Goal: Task Accomplishment & Management: Manage account settings

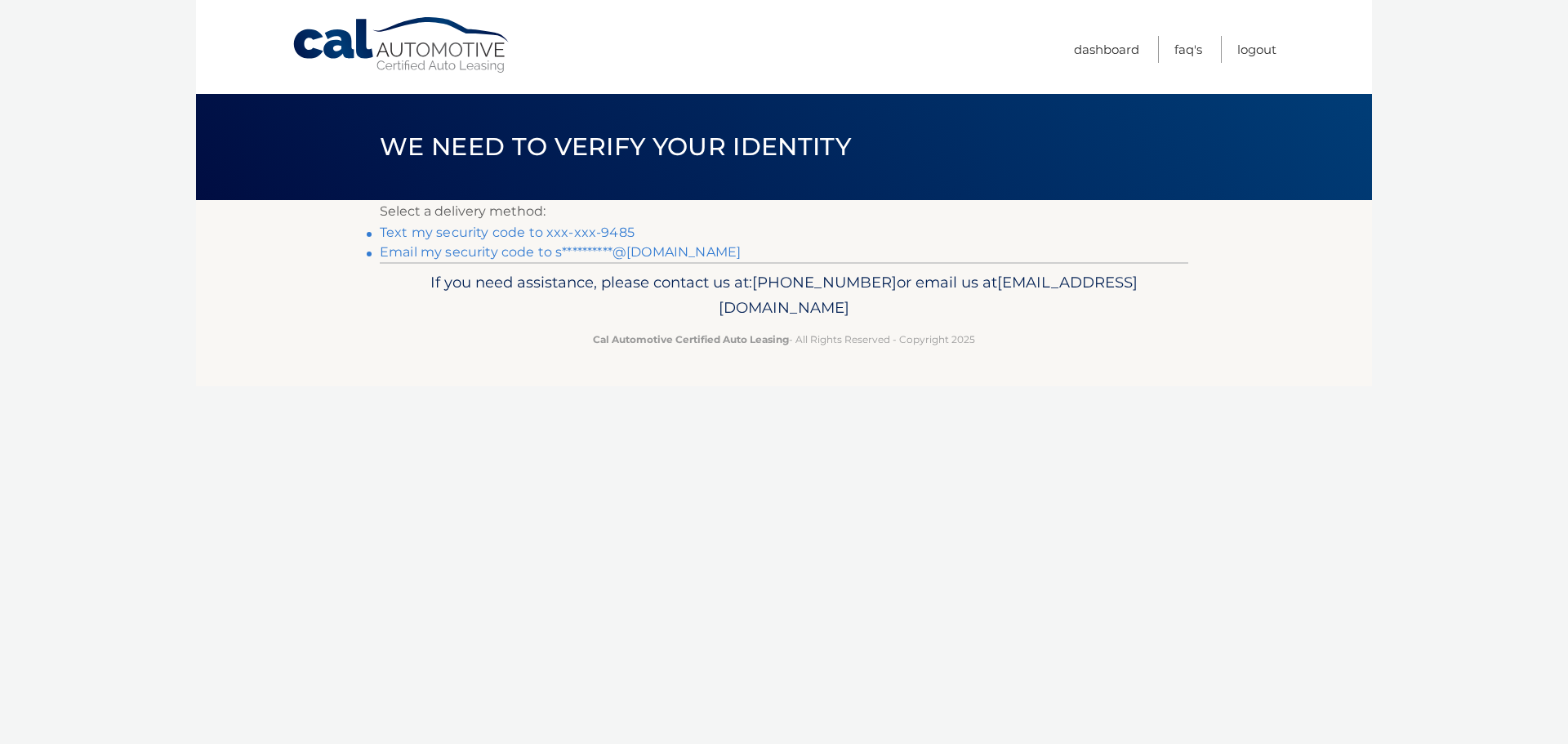
click at [426, 231] on link "Text my security code to xxx-xxx-9485" at bounding box center [507, 232] width 255 height 15
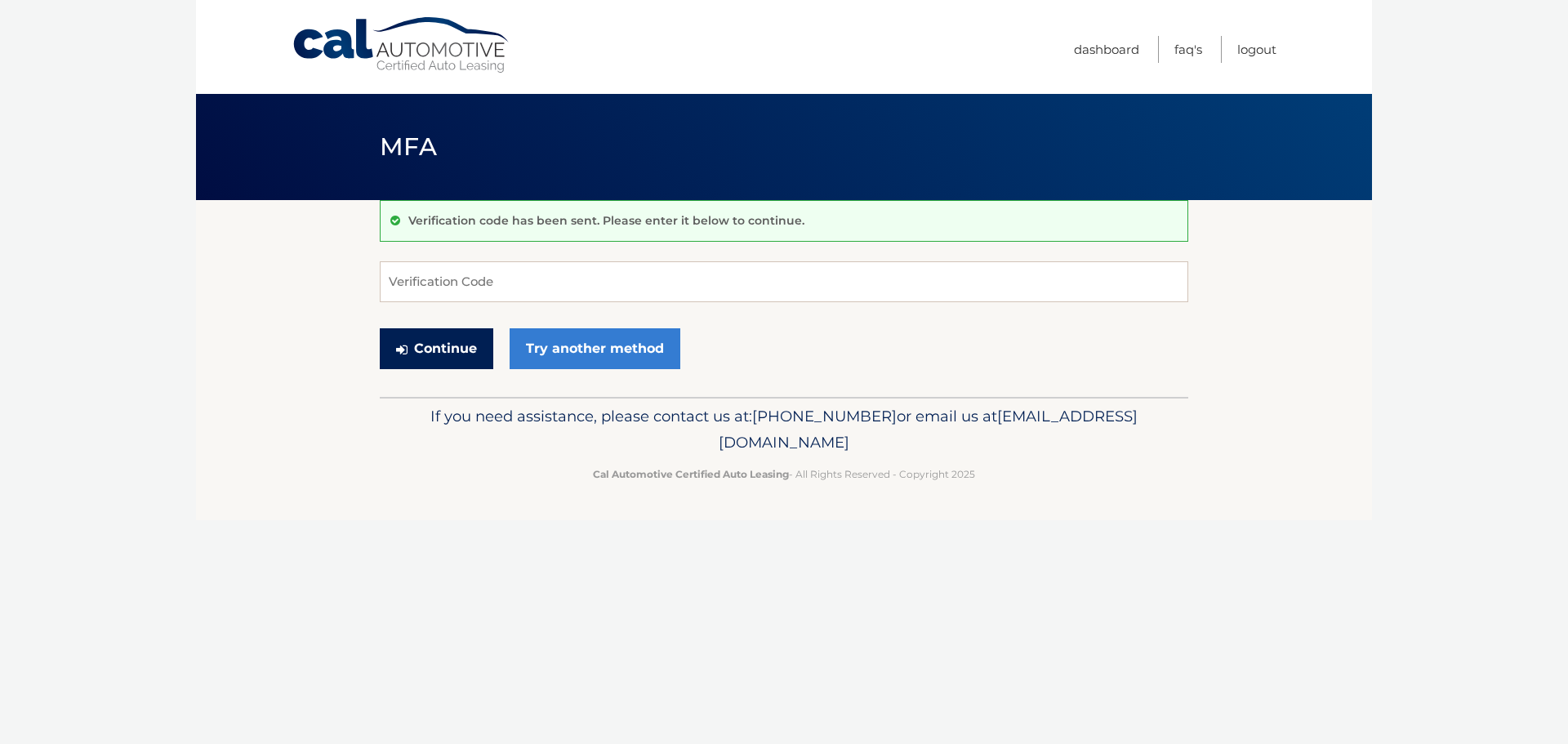
click at [433, 360] on button "Continue" at bounding box center [436, 348] width 114 height 41
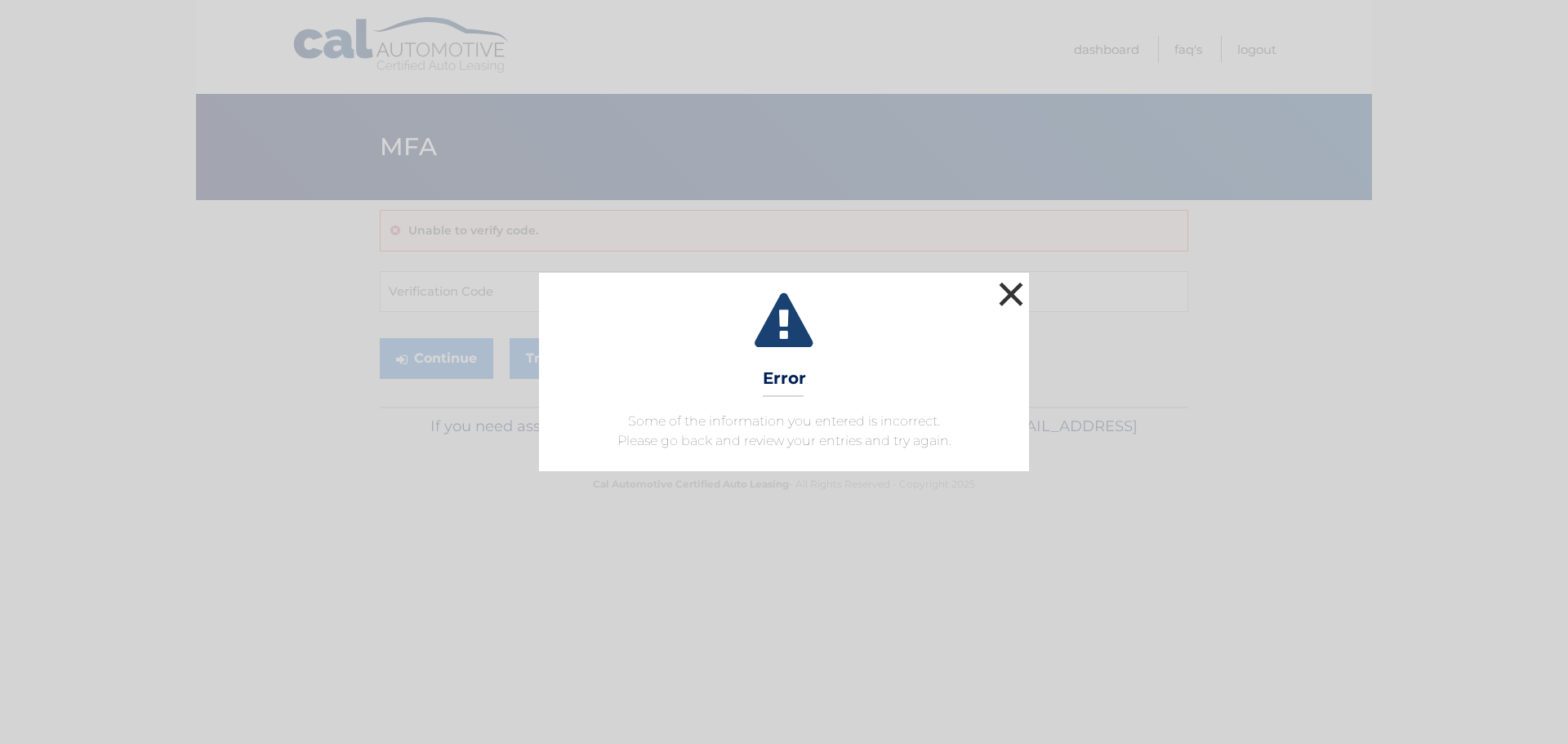
click at [1009, 294] on button "×" at bounding box center [1011, 294] width 33 height 33
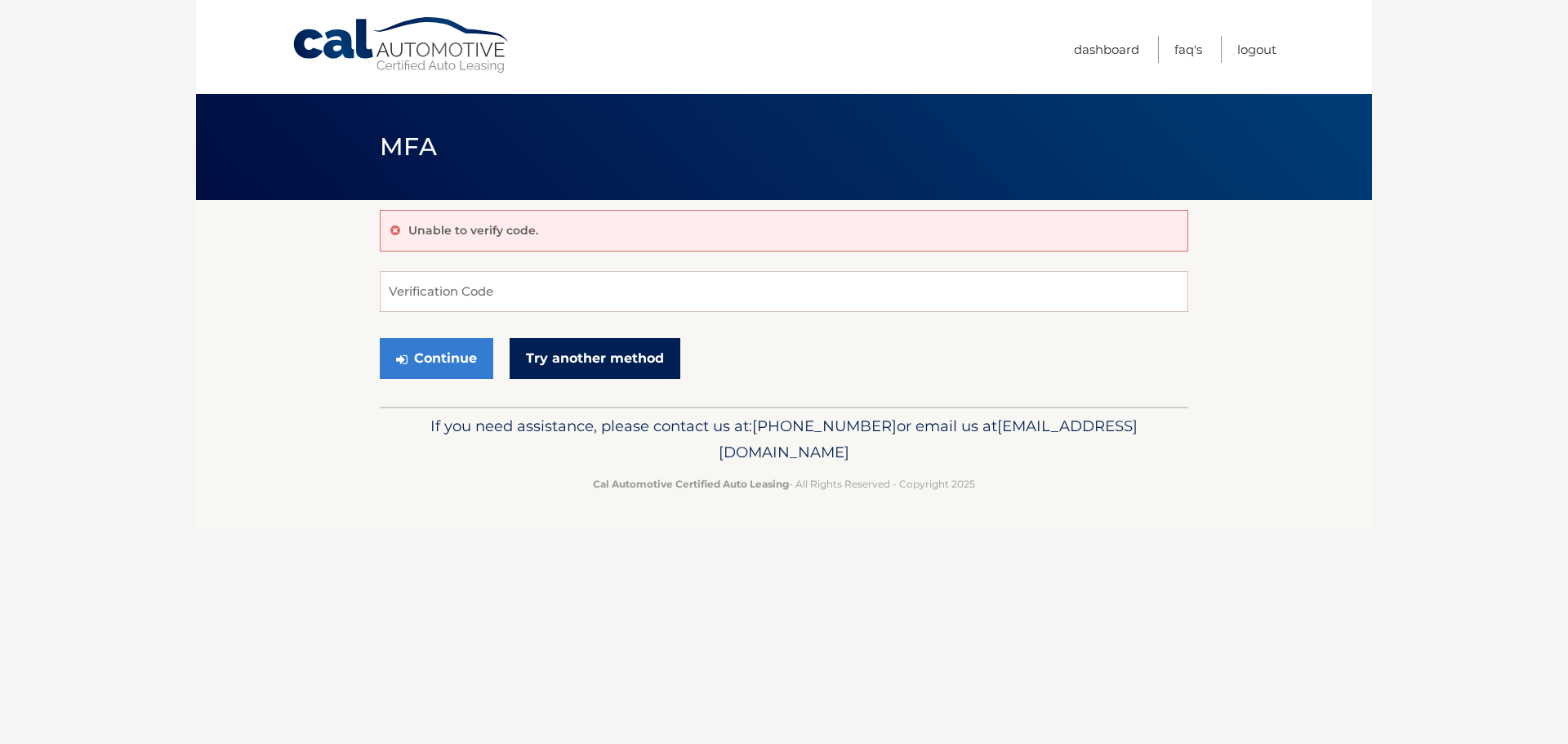
click at [551, 363] on link "Try another method" at bounding box center [594, 358] width 170 height 41
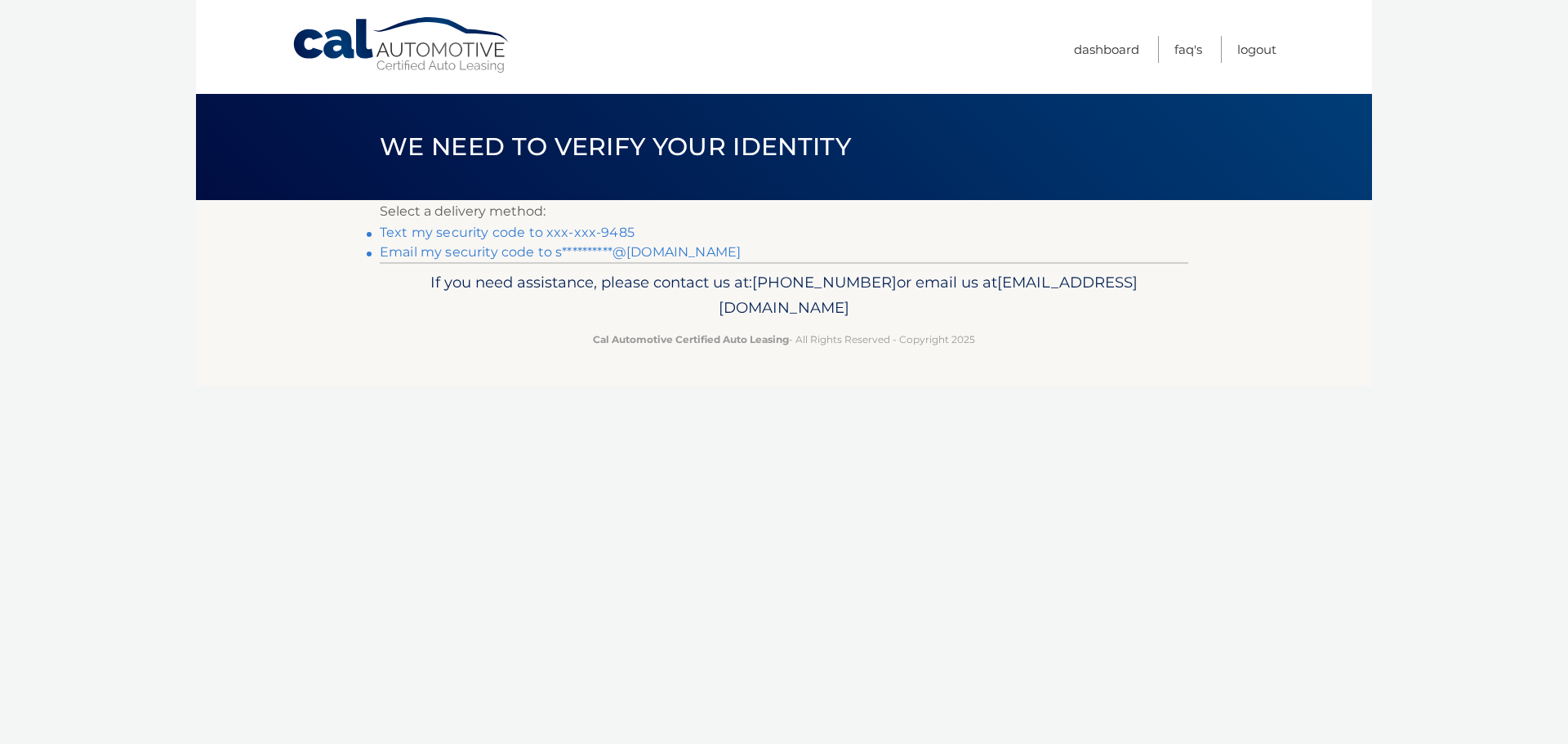
click at [392, 232] on link "Text my security code to xxx-xxx-9485" at bounding box center [507, 232] width 255 height 15
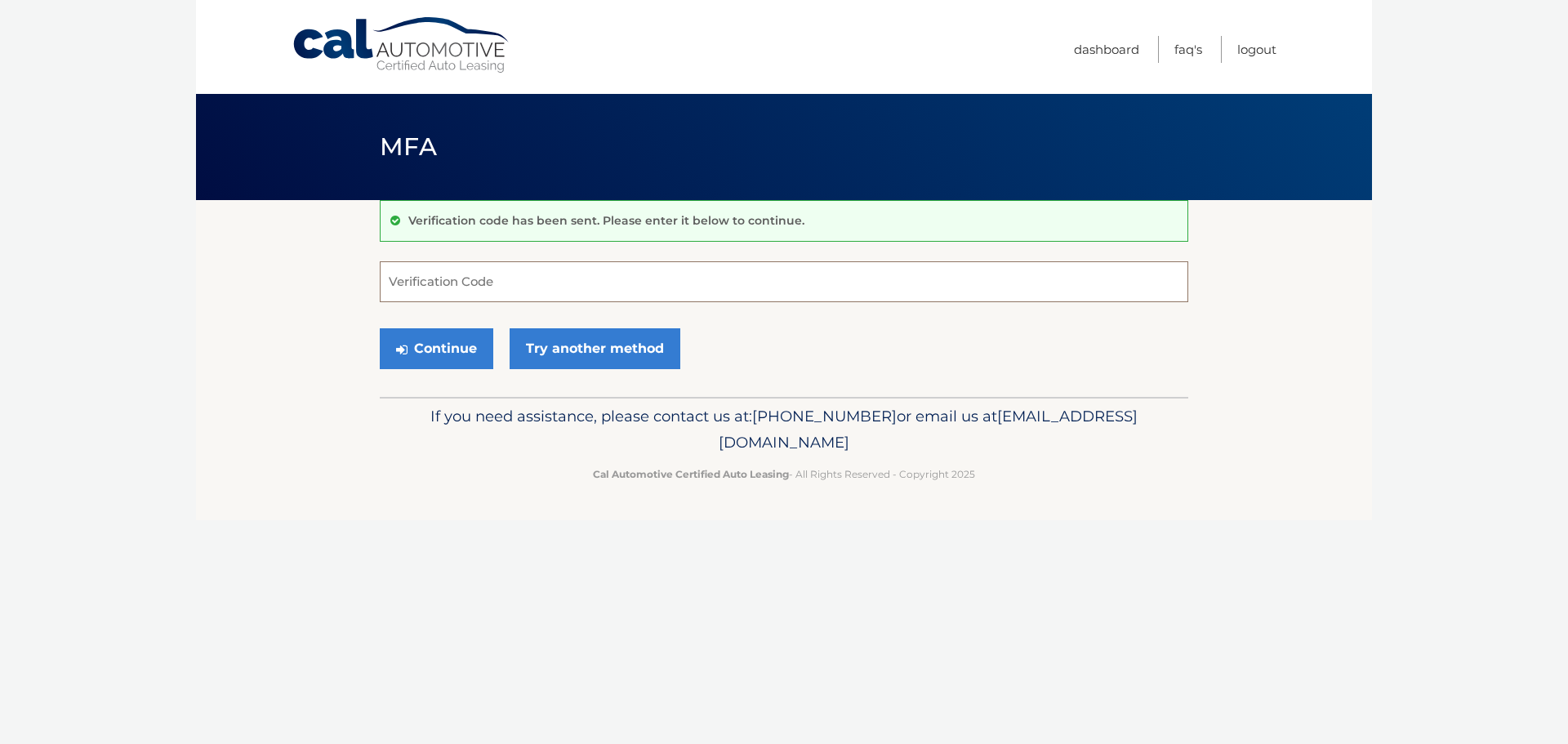
click at [413, 278] on input "Verification Code" at bounding box center [784, 281] width 809 height 41
type input "732683"
click at [380, 328] on button "Continue" at bounding box center [436, 348] width 114 height 41
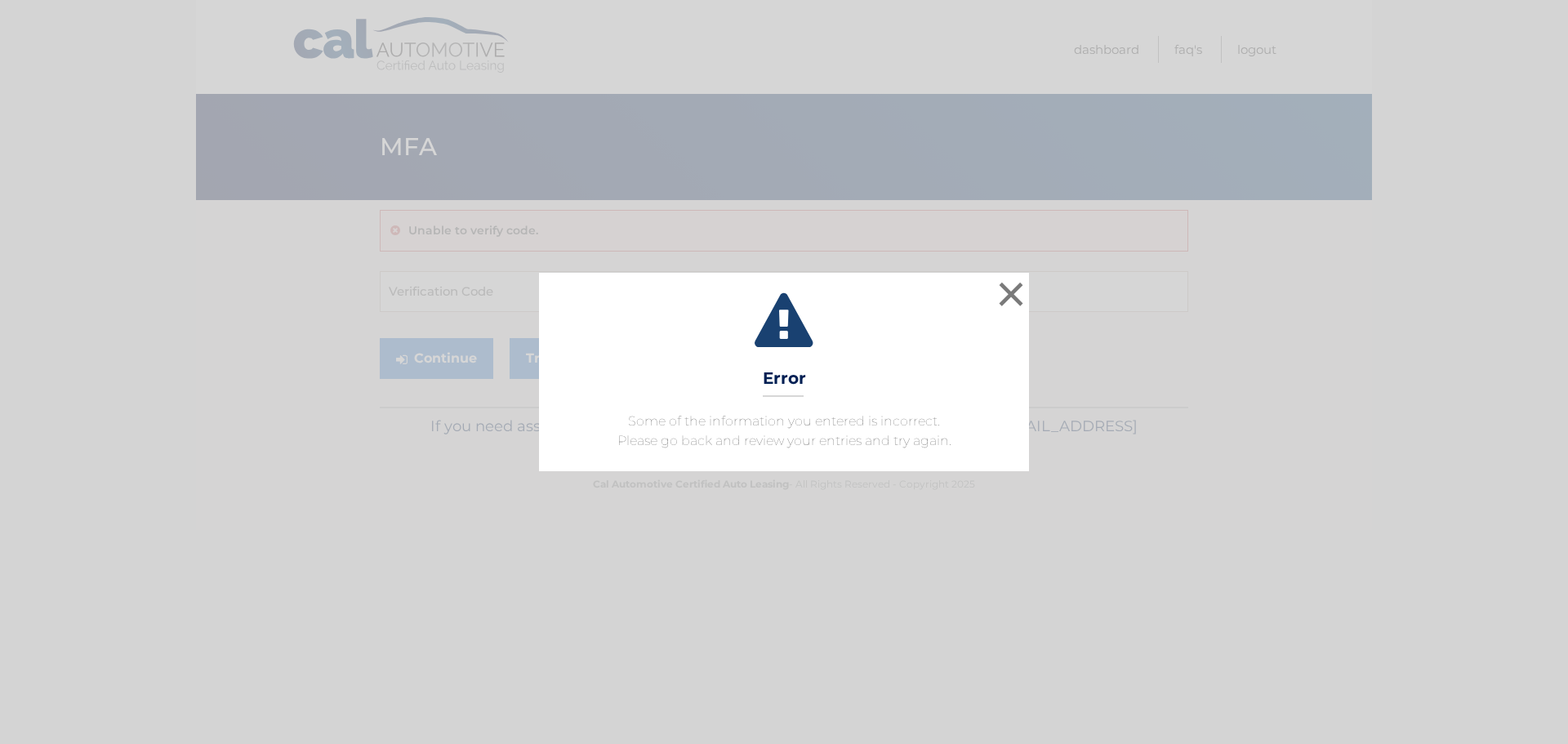
drag, startPoint x: 904, startPoint y: -22, endPoint x: 853, endPoint y: 3, distance: 56.8
drag, startPoint x: 853, startPoint y: 3, endPoint x: 664, endPoint y: 153, distance: 241.3
click at [708, 376] on div "× Error Some of the information you entered is incorrect. Please go back and re…" at bounding box center [784, 371] width 490 height 197
click at [1004, 296] on button "×" at bounding box center [1011, 294] width 33 height 33
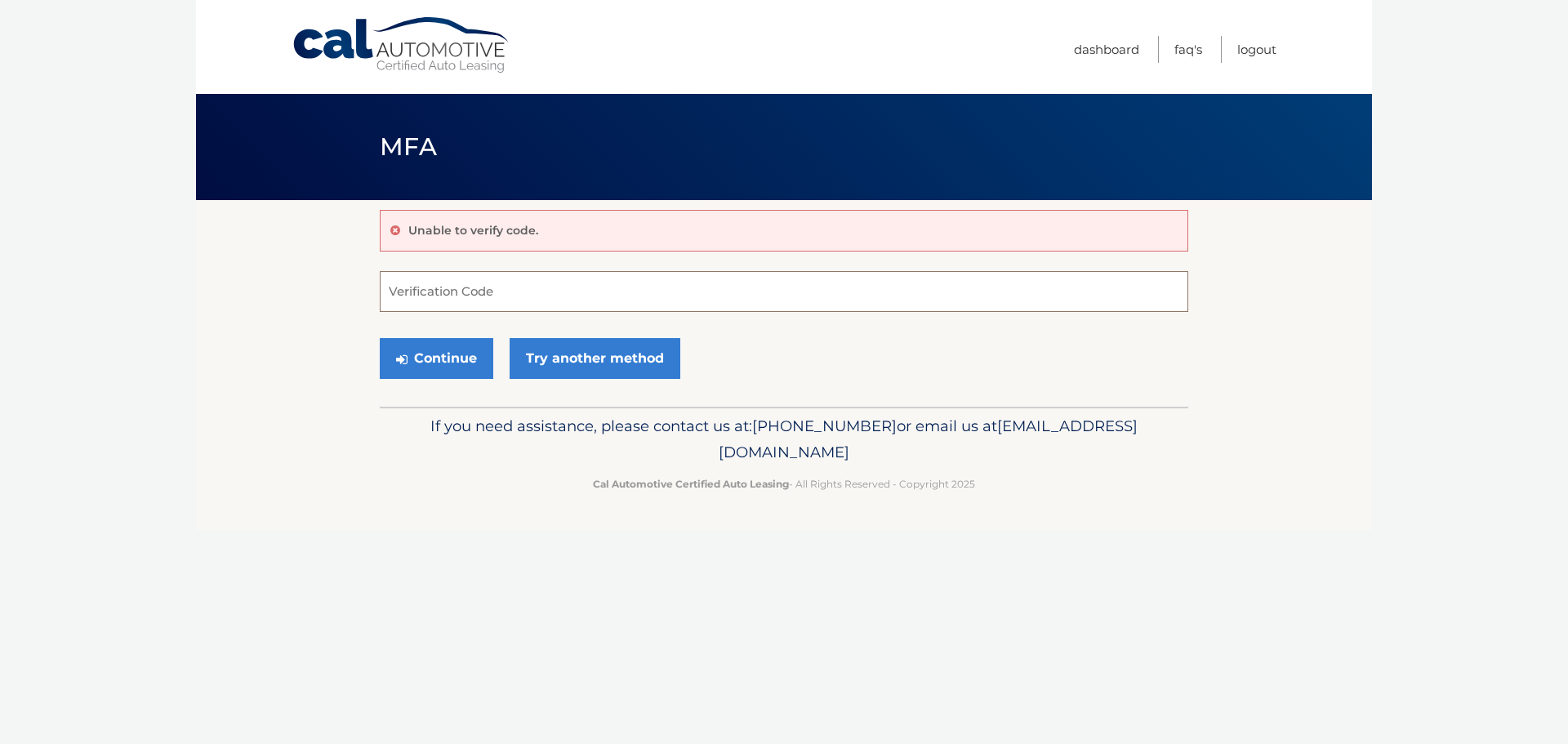
click at [416, 292] on input "Verification Code" at bounding box center [784, 291] width 809 height 41
click at [545, 348] on link "Try another method" at bounding box center [594, 358] width 170 height 41
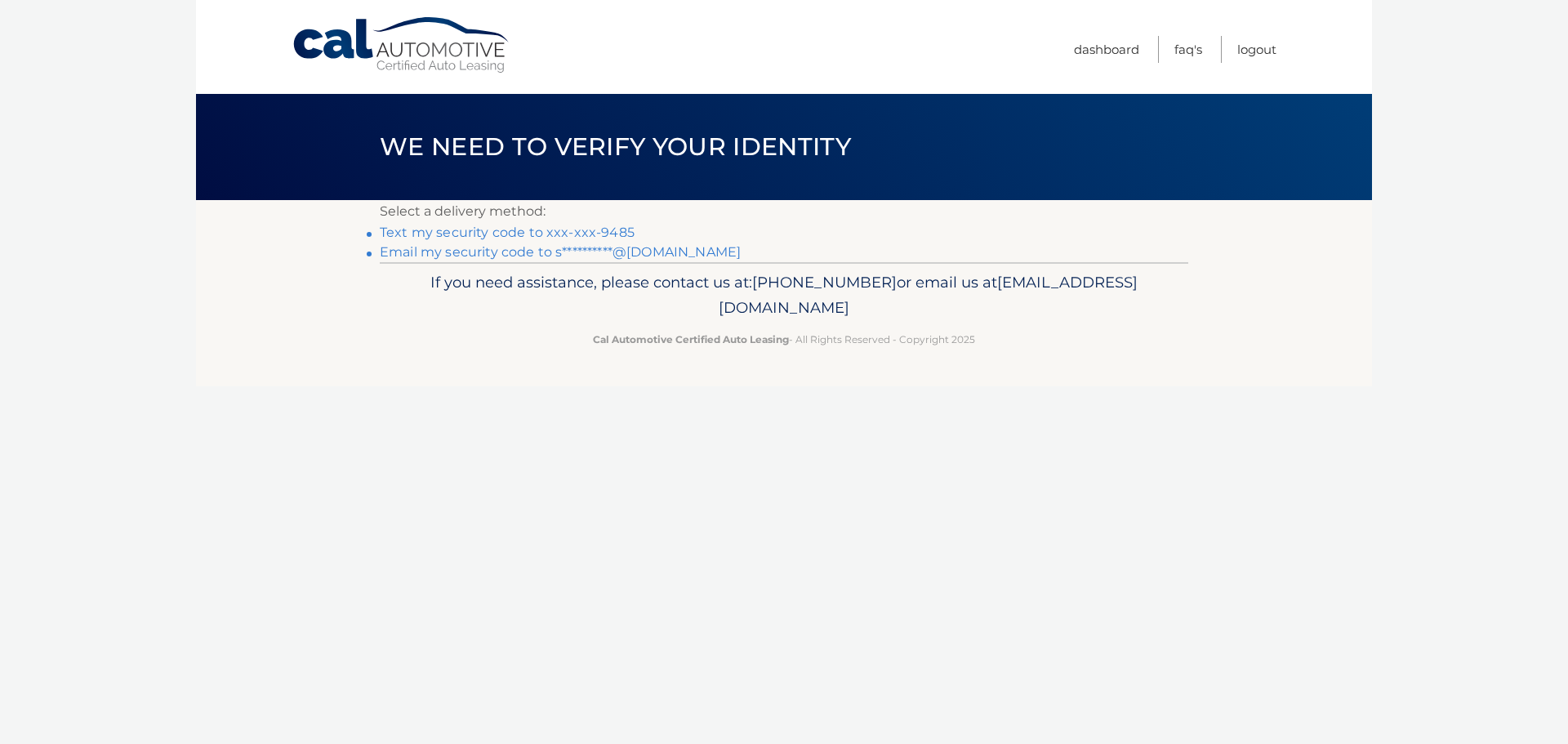
click at [396, 236] on link "Text my security code to xxx-xxx-9485" at bounding box center [507, 232] width 255 height 15
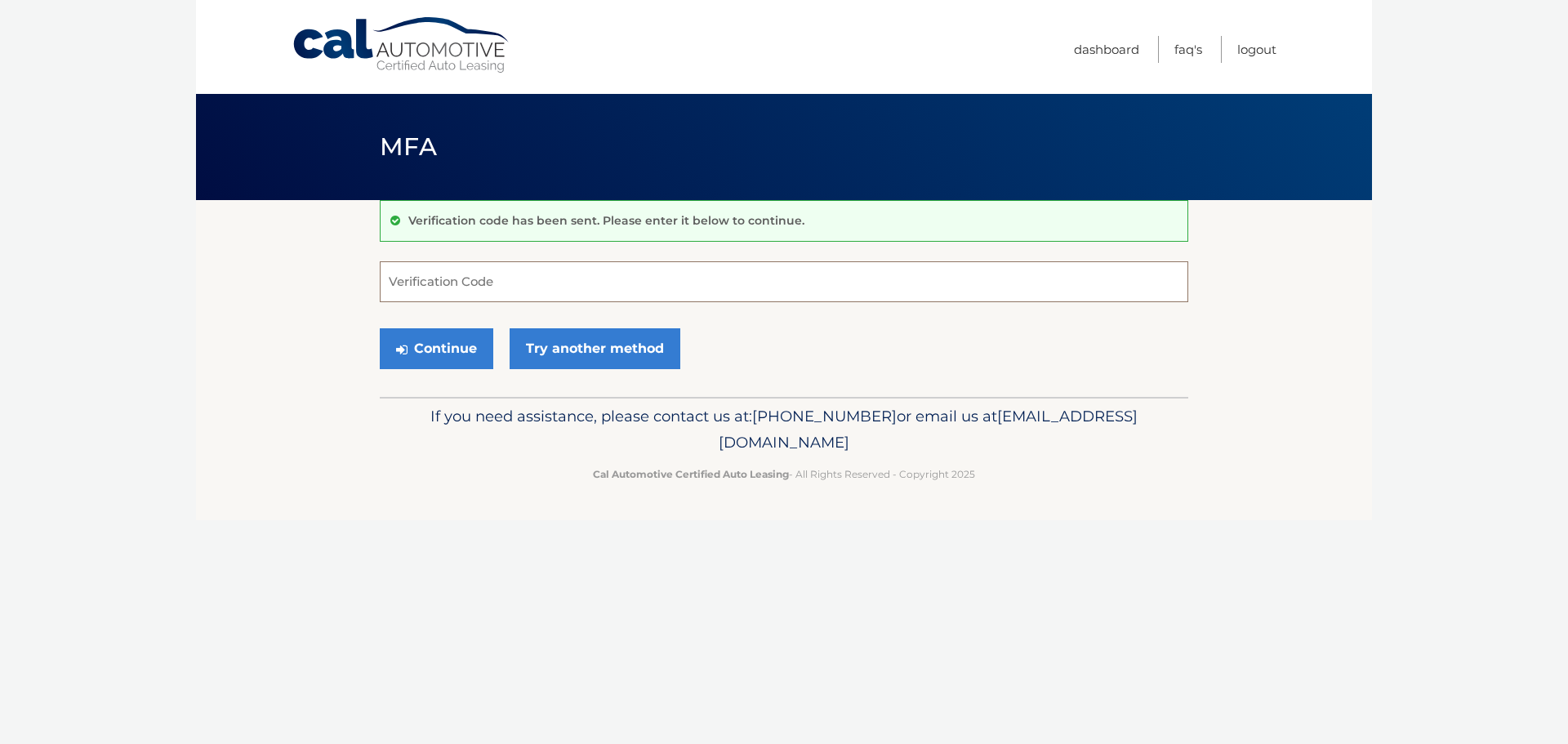
click at [409, 277] on input "Verification Code" at bounding box center [784, 281] width 809 height 41
type input "732683"
click at [433, 358] on button "Continue" at bounding box center [436, 348] width 114 height 41
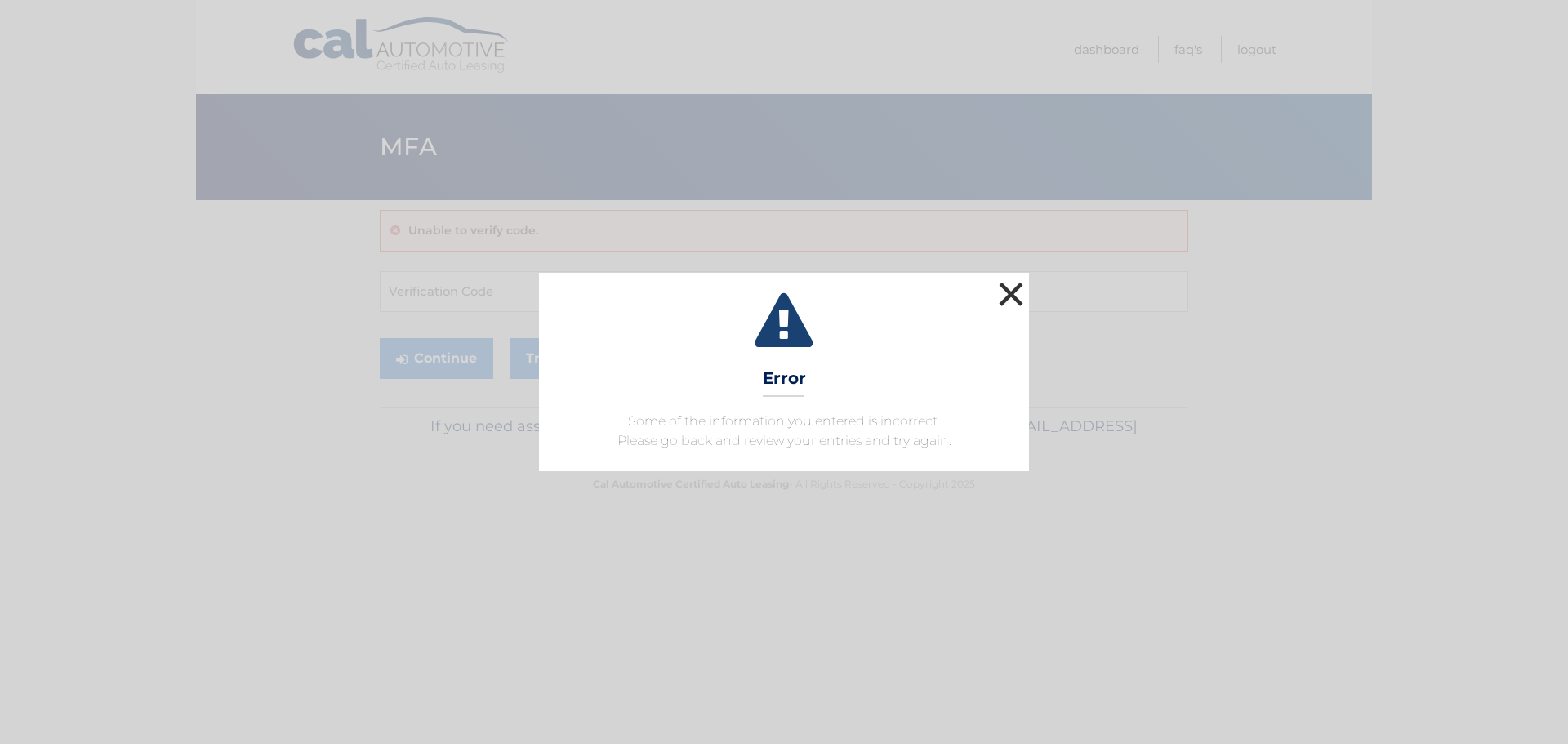
click at [1003, 291] on button "×" at bounding box center [1011, 294] width 33 height 33
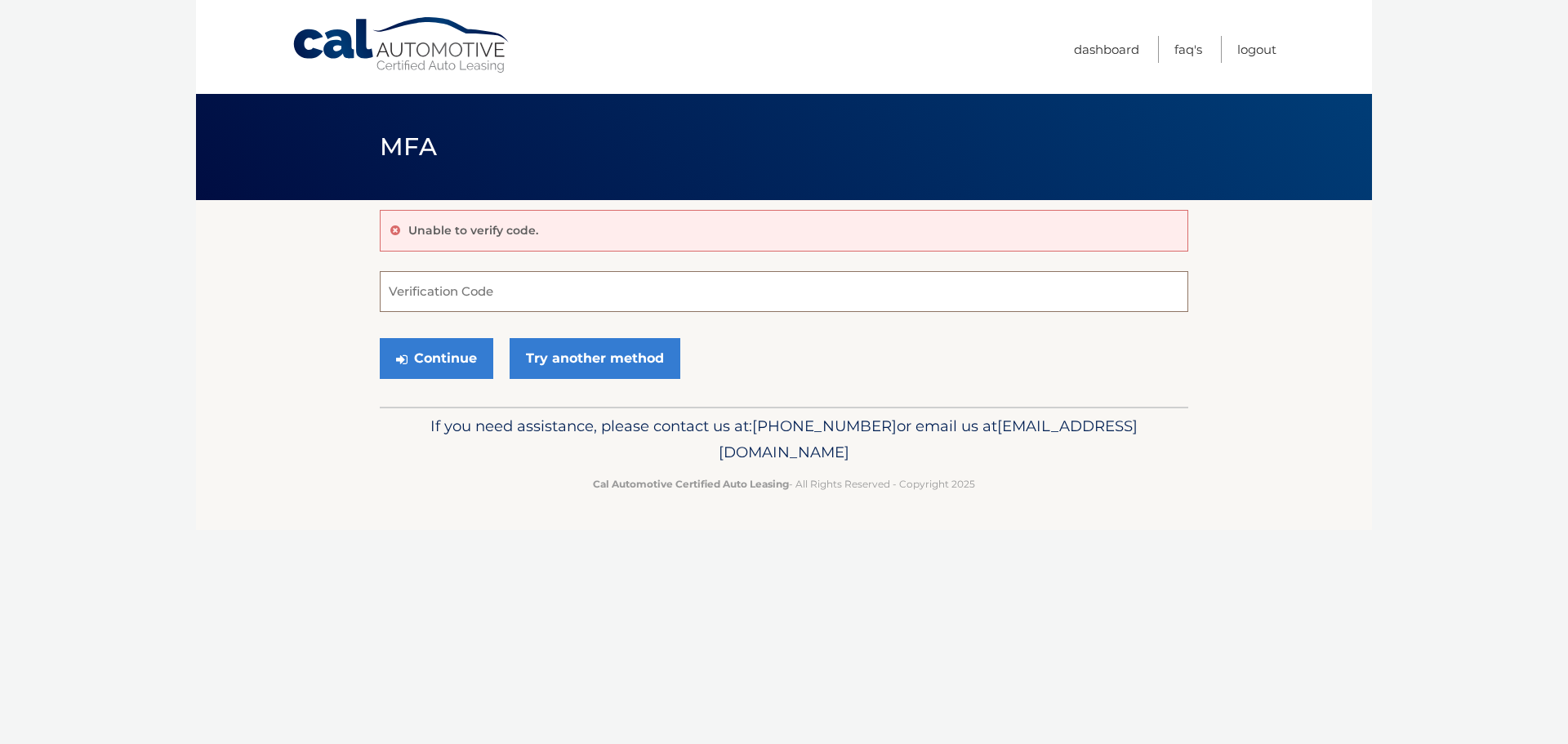
click at [394, 287] on input "Verification Code" at bounding box center [784, 291] width 809 height 41
type input "732683"
click at [465, 354] on button "Continue" at bounding box center [436, 358] width 114 height 41
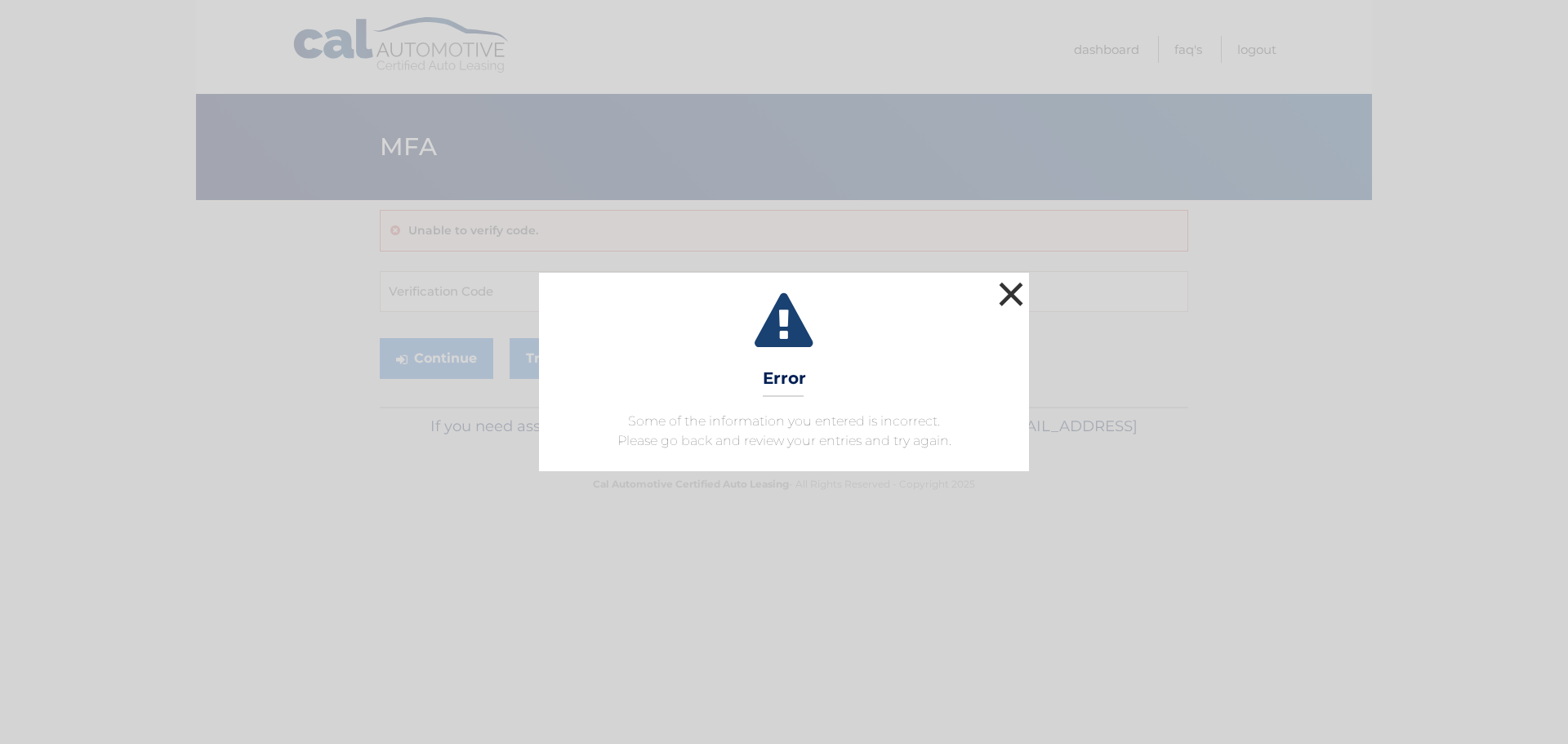
click at [1004, 286] on button "×" at bounding box center [1011, 294] width 33 height 33
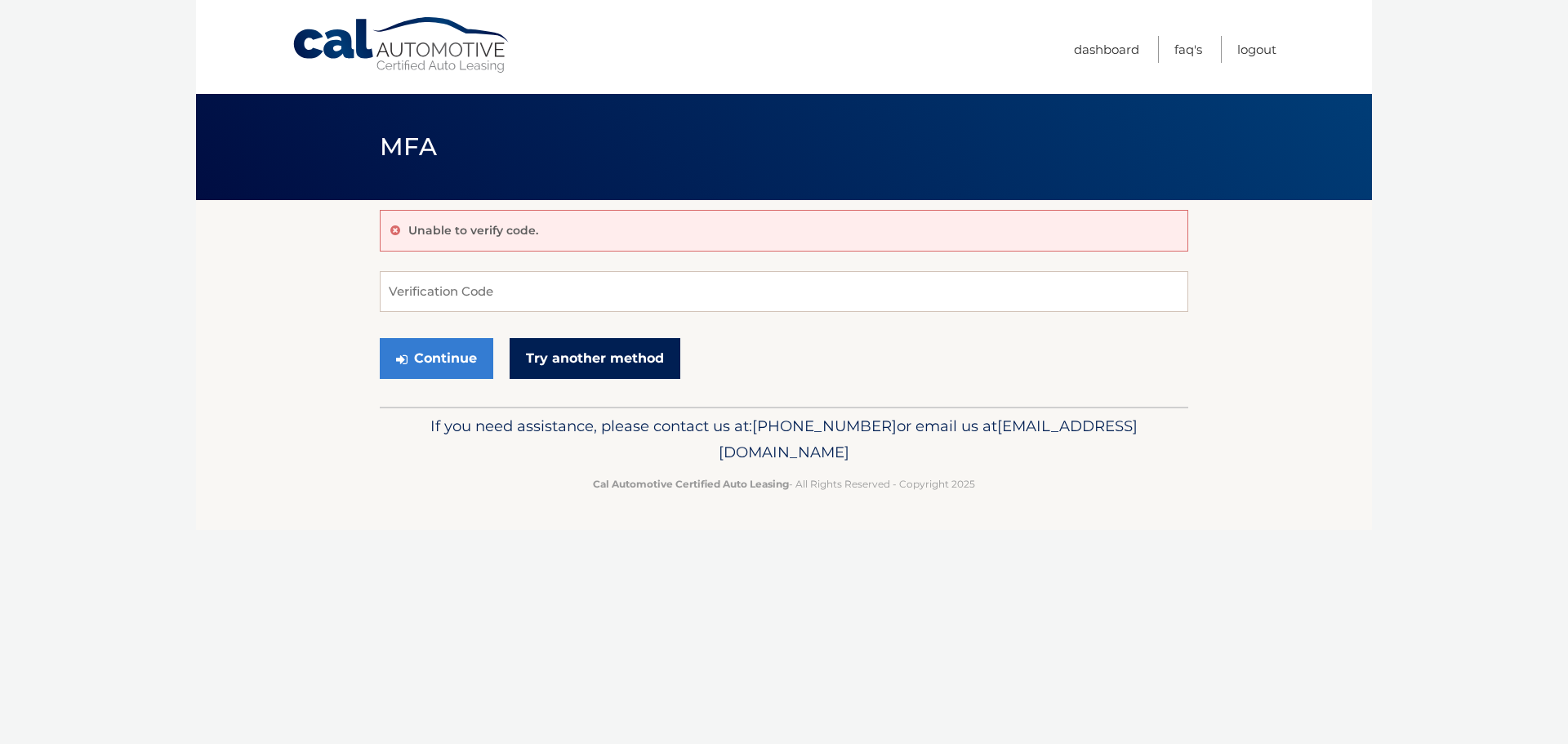
click at [619, 350] on link "Try another method" at bounding box center [594, 358] width 170 height 41
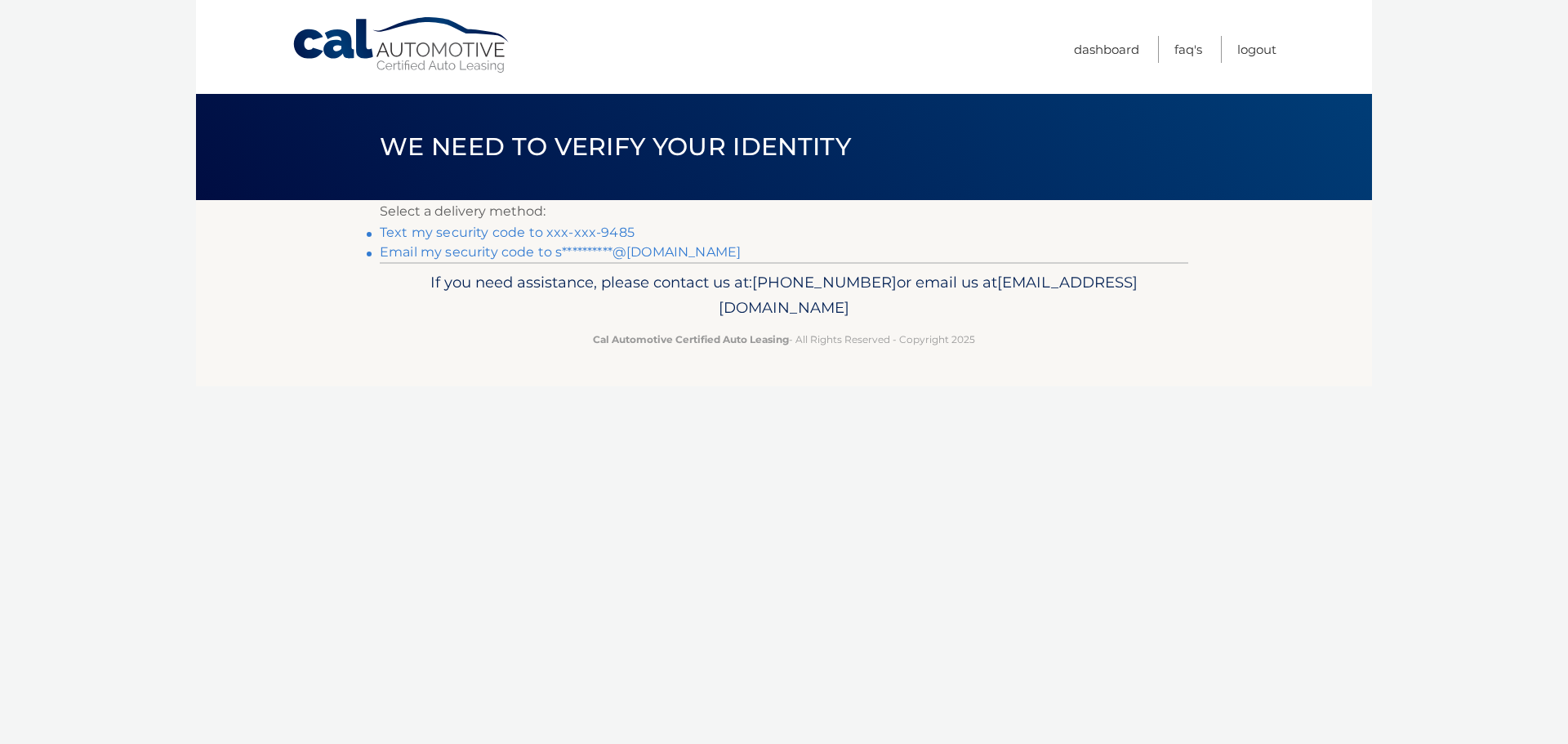
click at [412, 253] on link "**********" at bounding box center [560, 252] width 361 height 15
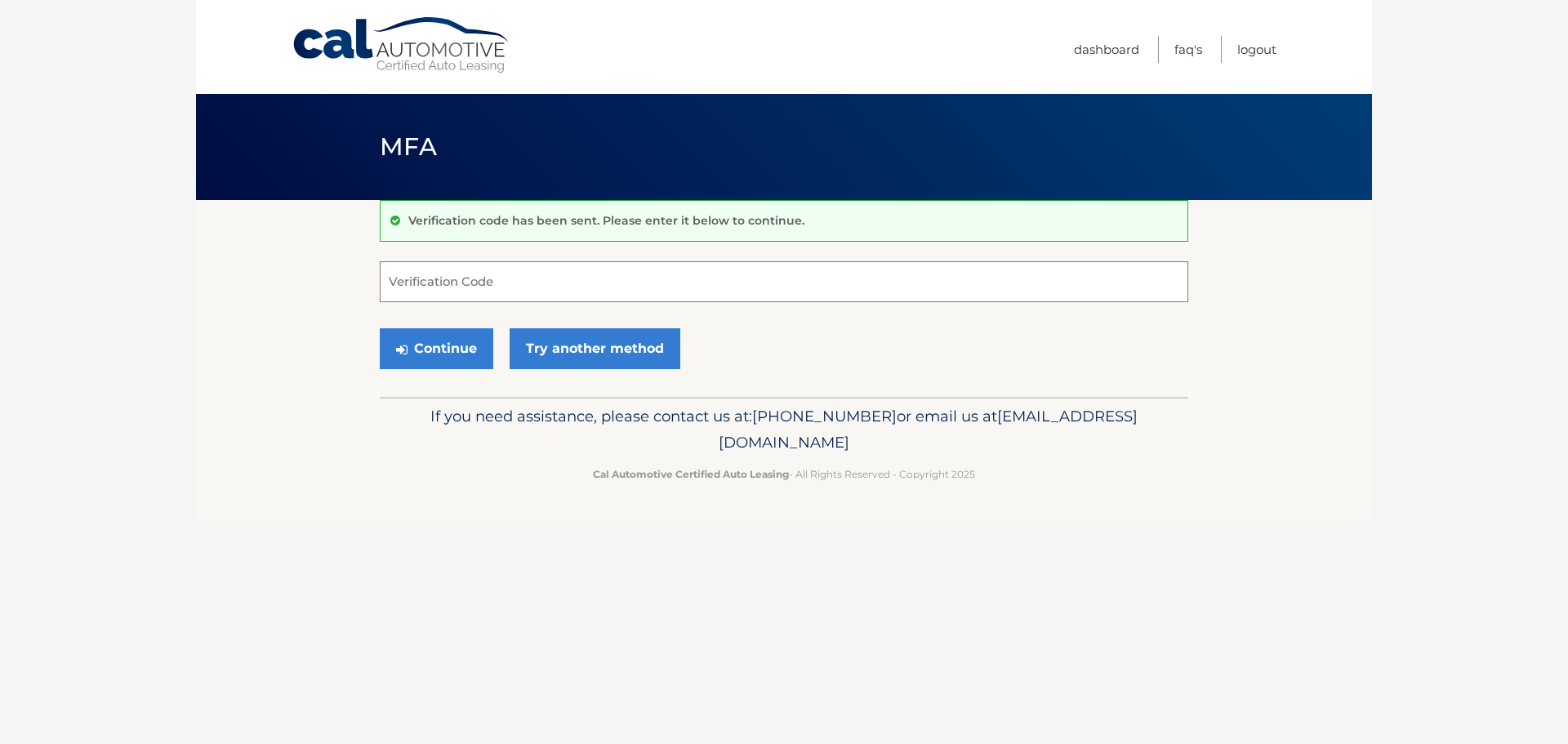
click at [392, 292] on input "Verification Code" at bounding box center [784, 281] width 809 height 41
type input "793803"
click at [380, 328] on button "Continue" at bounding box center [436, 348] width 114 height 41
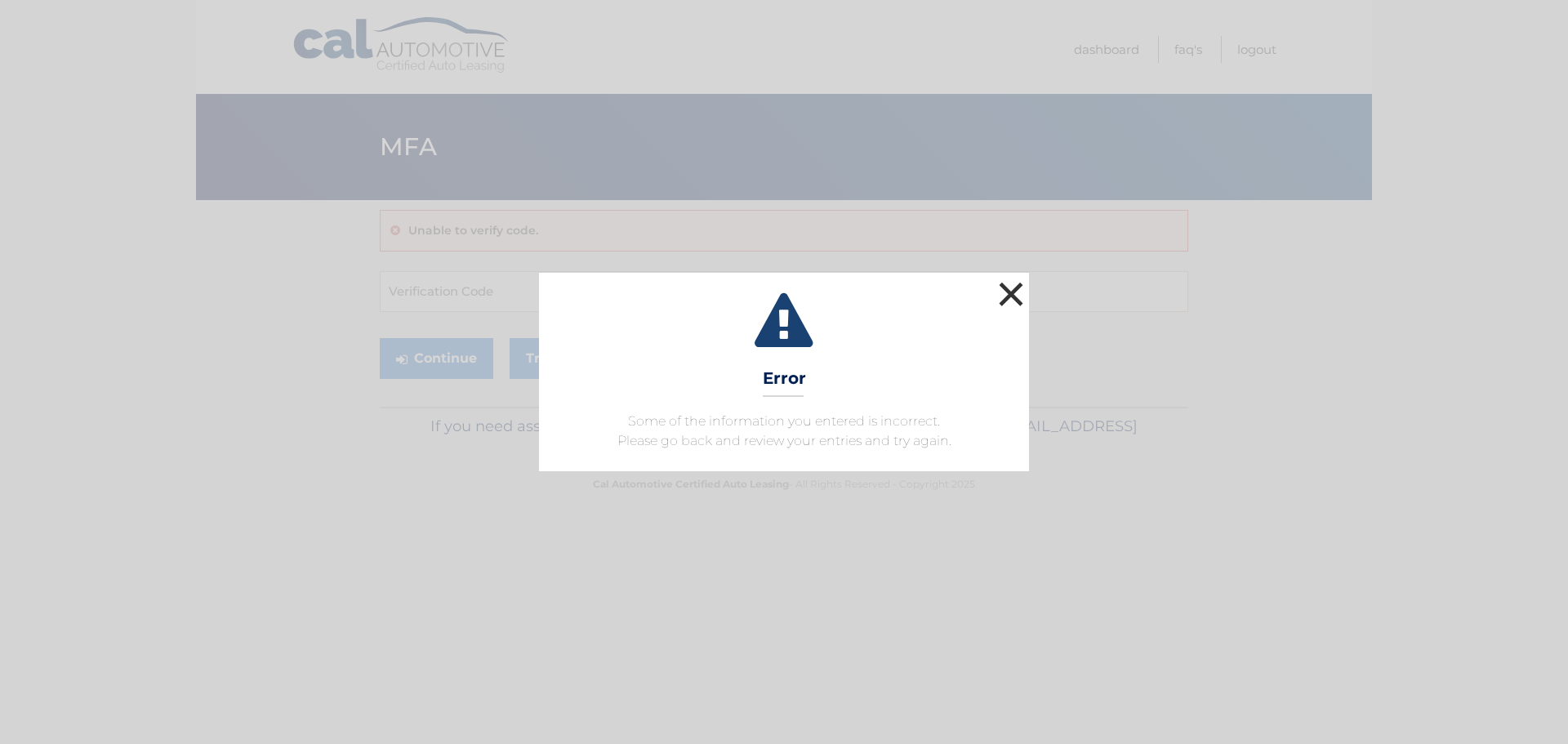
click at [1014, 289] on button "×" at bounding box center [1011, 294] width 33 height 33
